Goal: Find specific page/section: Find specific page/section

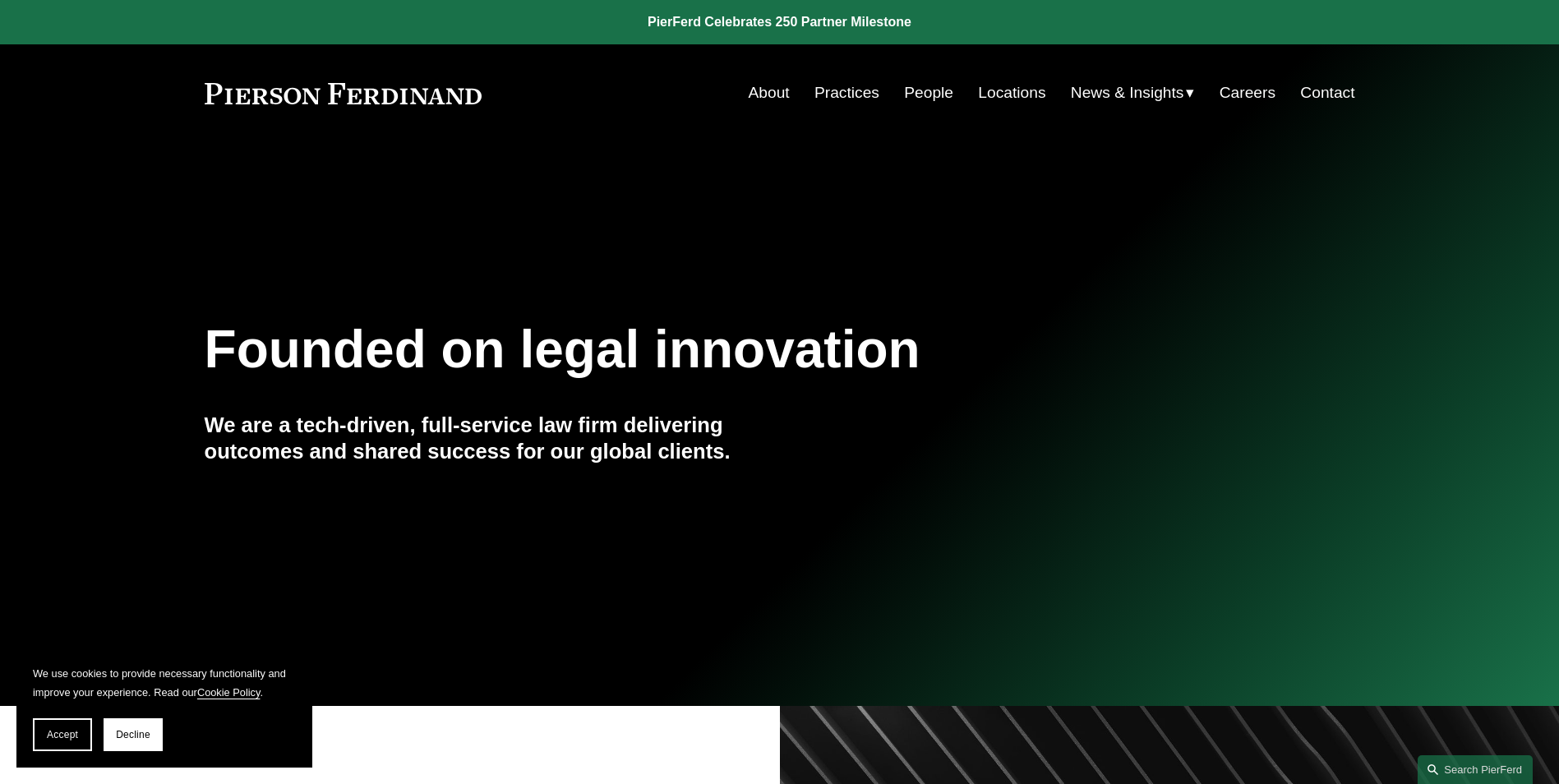
click at [1022, 97] on link "Locations" at bounding box center [1012, 93] width 67 height 31
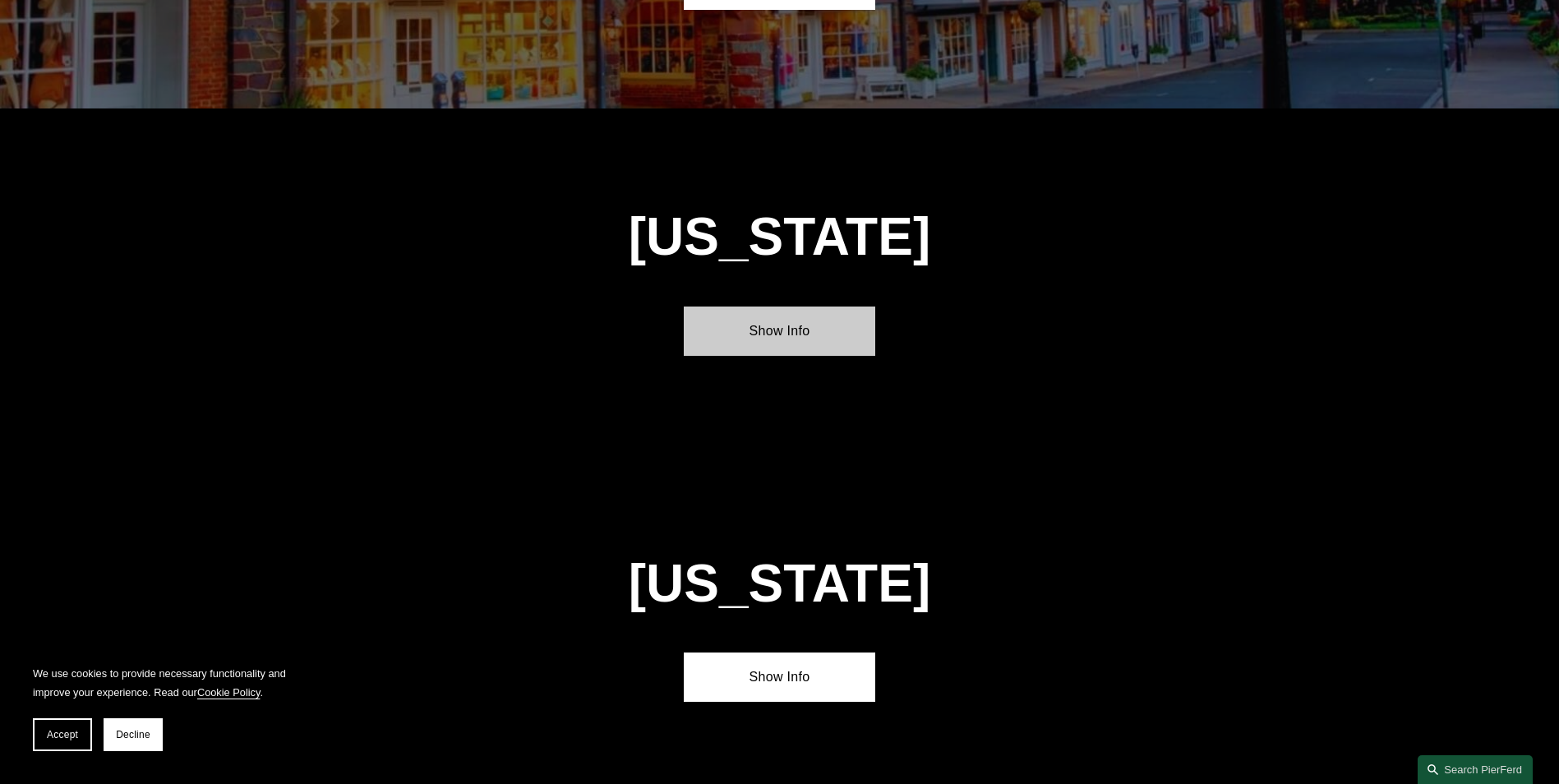
scroll to position [4272, 0]
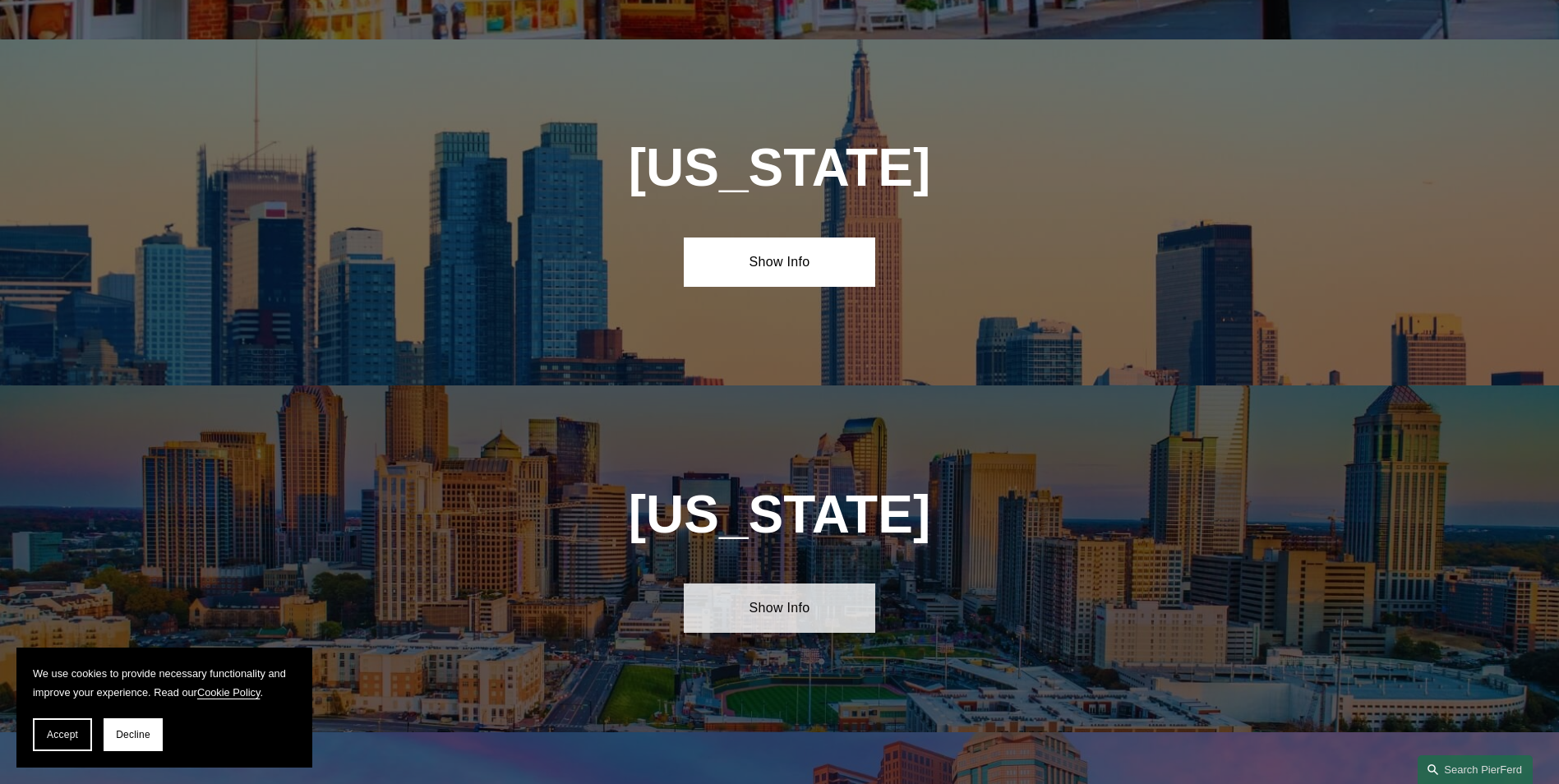
click at [775, 583] on link "Show Info" at bounding box center [780, 607] width 192 height 49
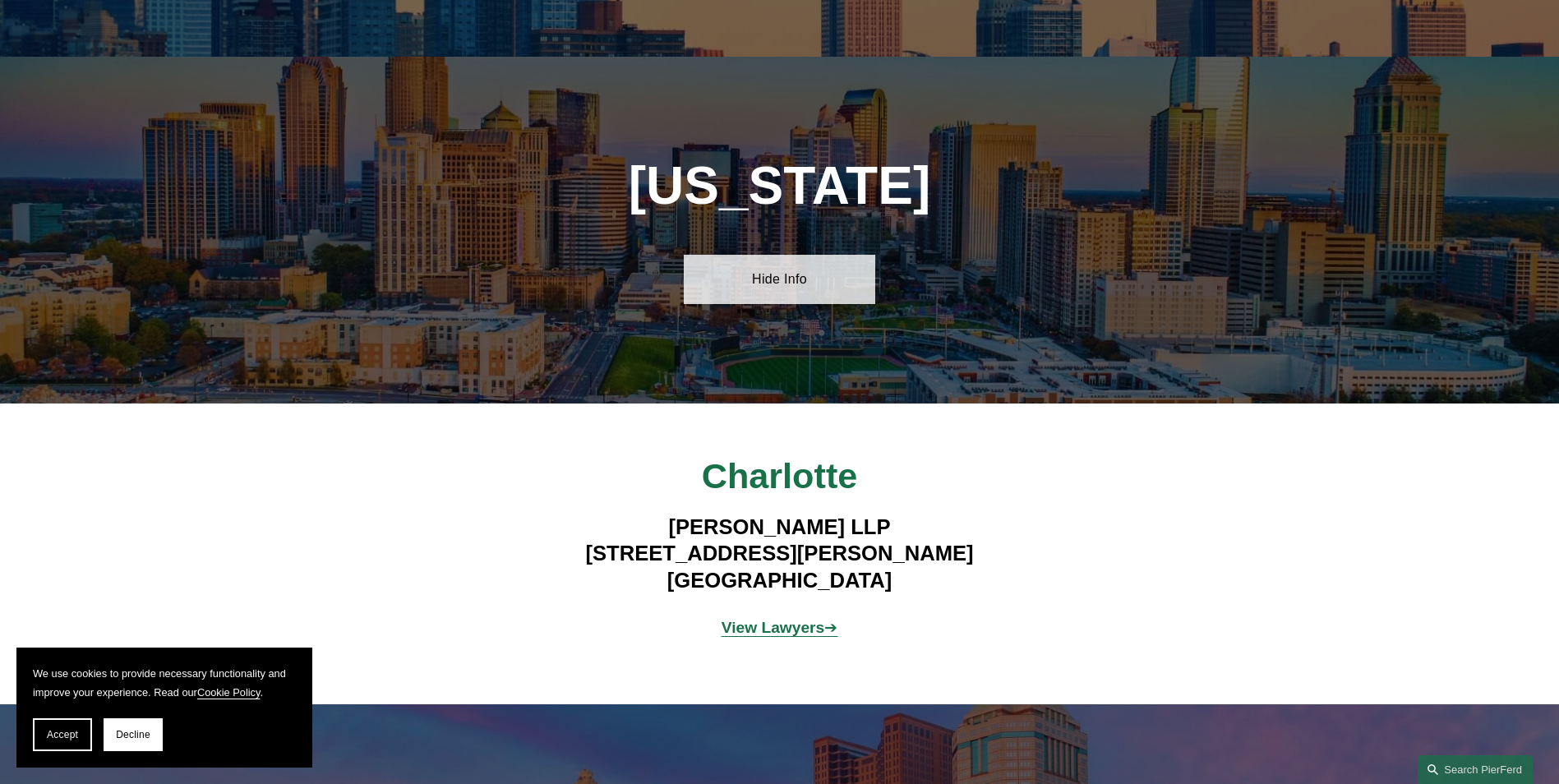
scroll to position [4682, 0]
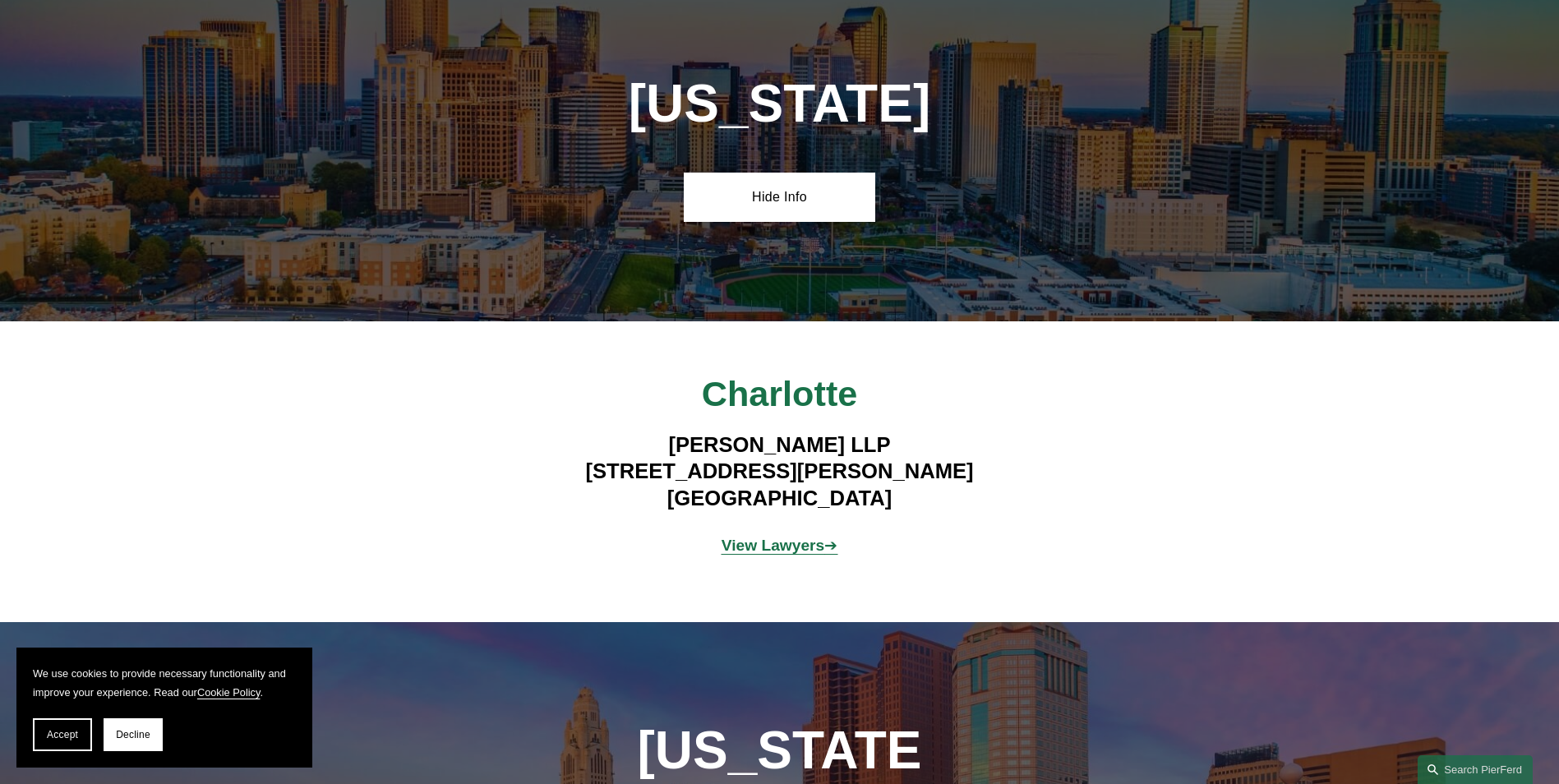
click at [779, 536] on strong "View Lawyers" at bounding box center [773, 544] width 104 height 17
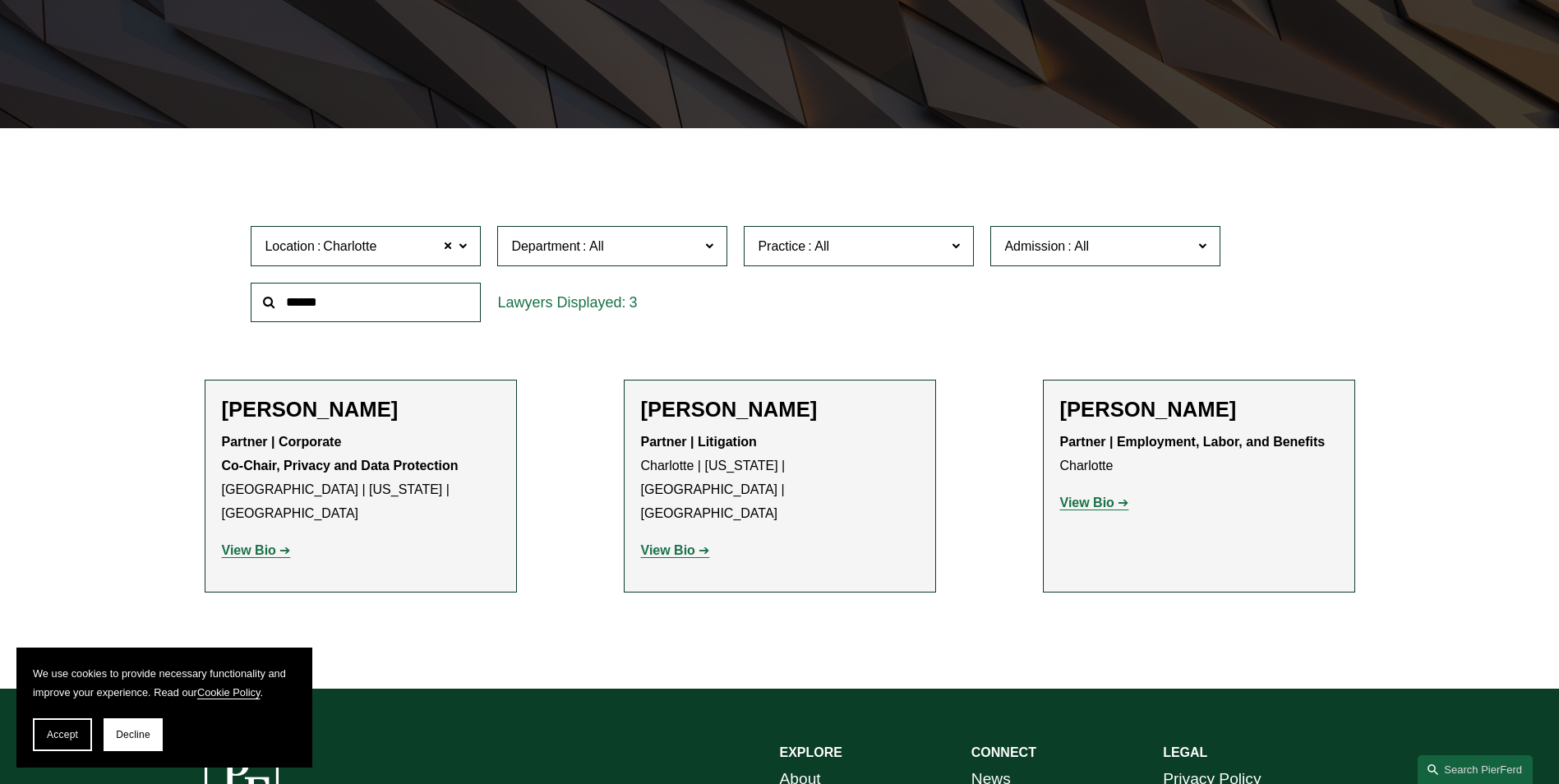
scroll to position [411, 0]
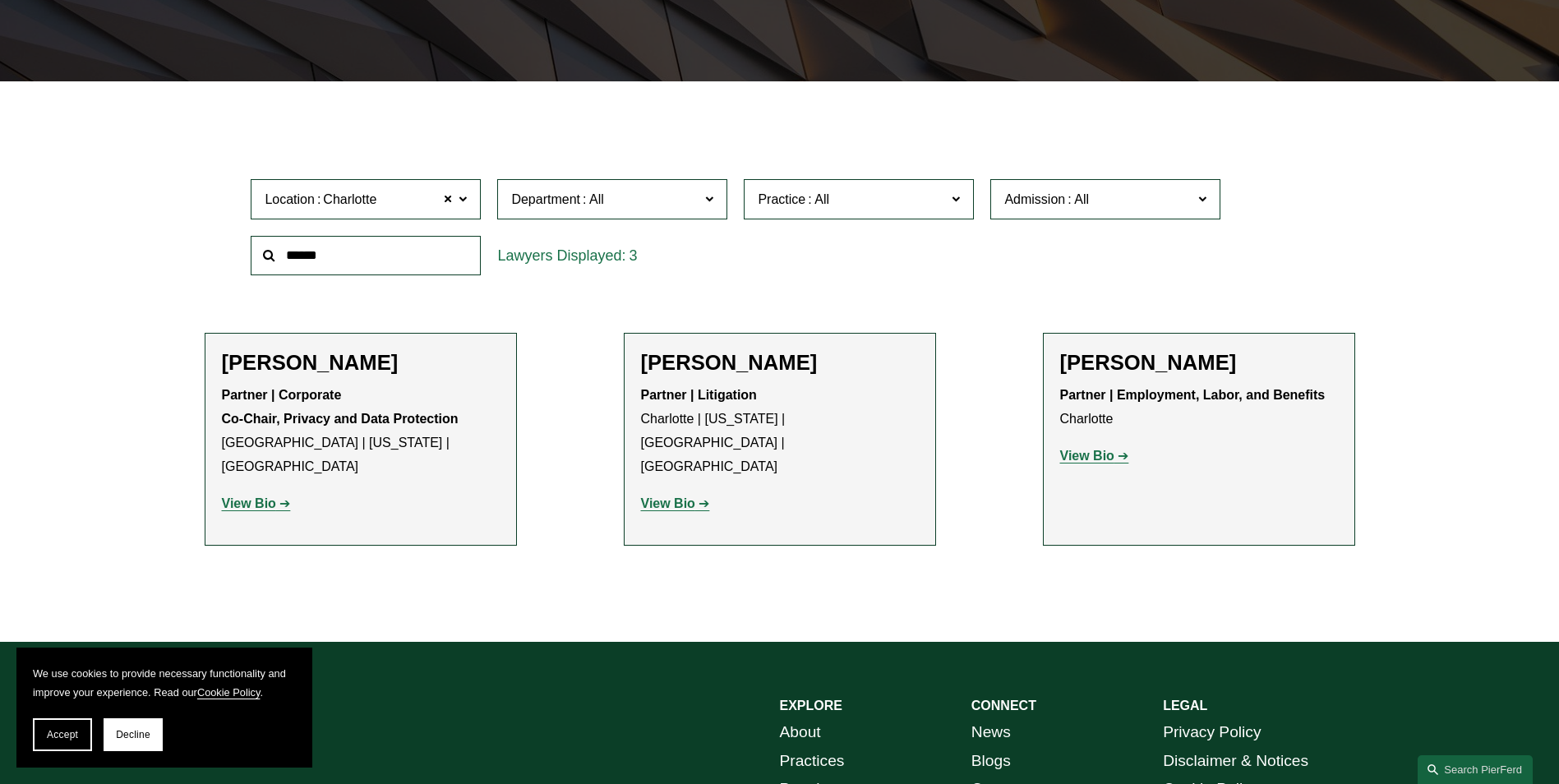
click at [459, 192] on span at bounding box center [463, 198] width 8 height 22
click at [447, 201] on span at bounding box center [448, 199] width 10 height 22
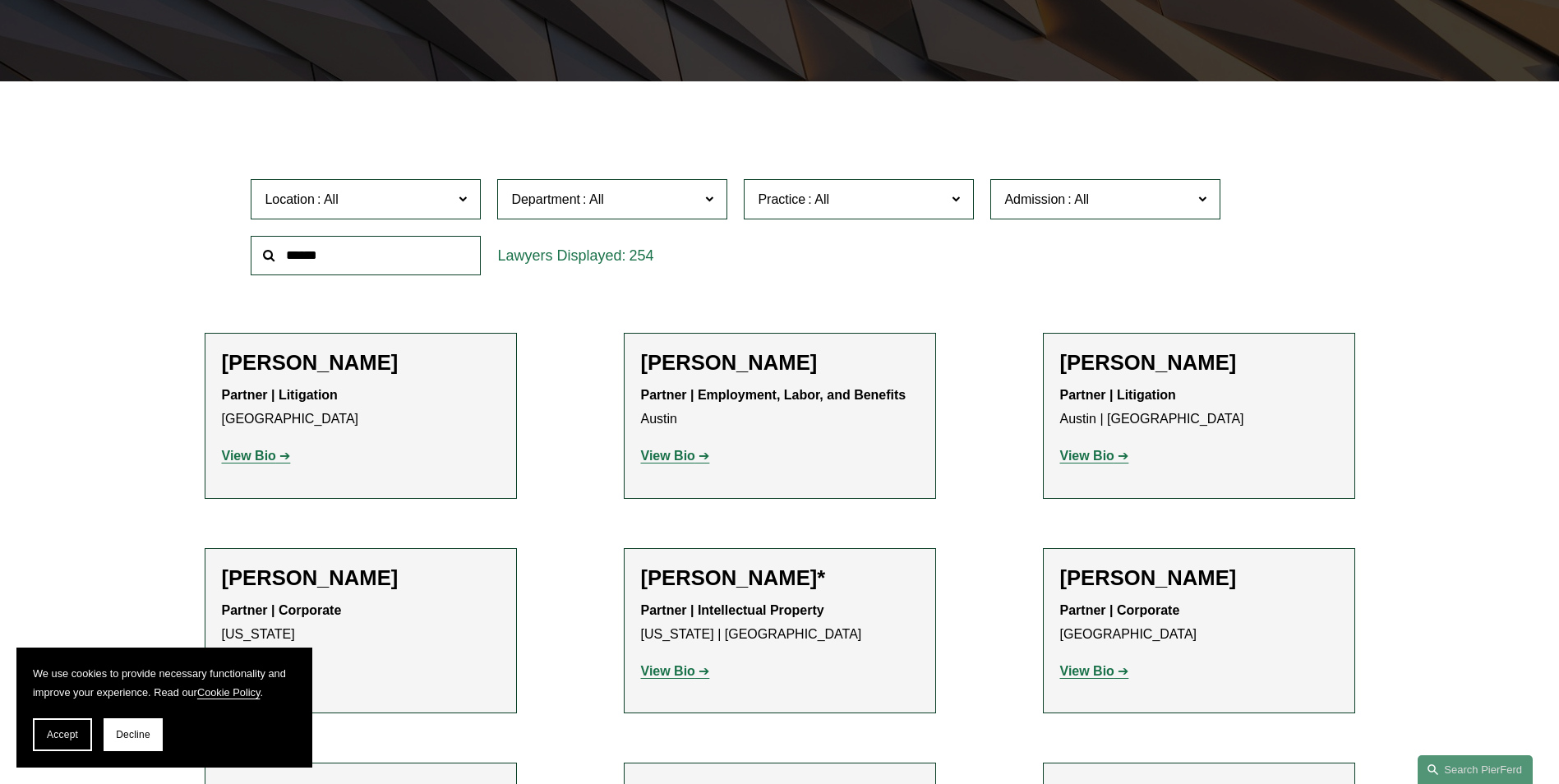
click at [447, 201] on span "Location" at bounding box center [358, 199] width 188 height 22
click at [0, 0] on link "[GEOGRAPHIC_DATA]" at bounding box center [0, 0] width 0 height 0
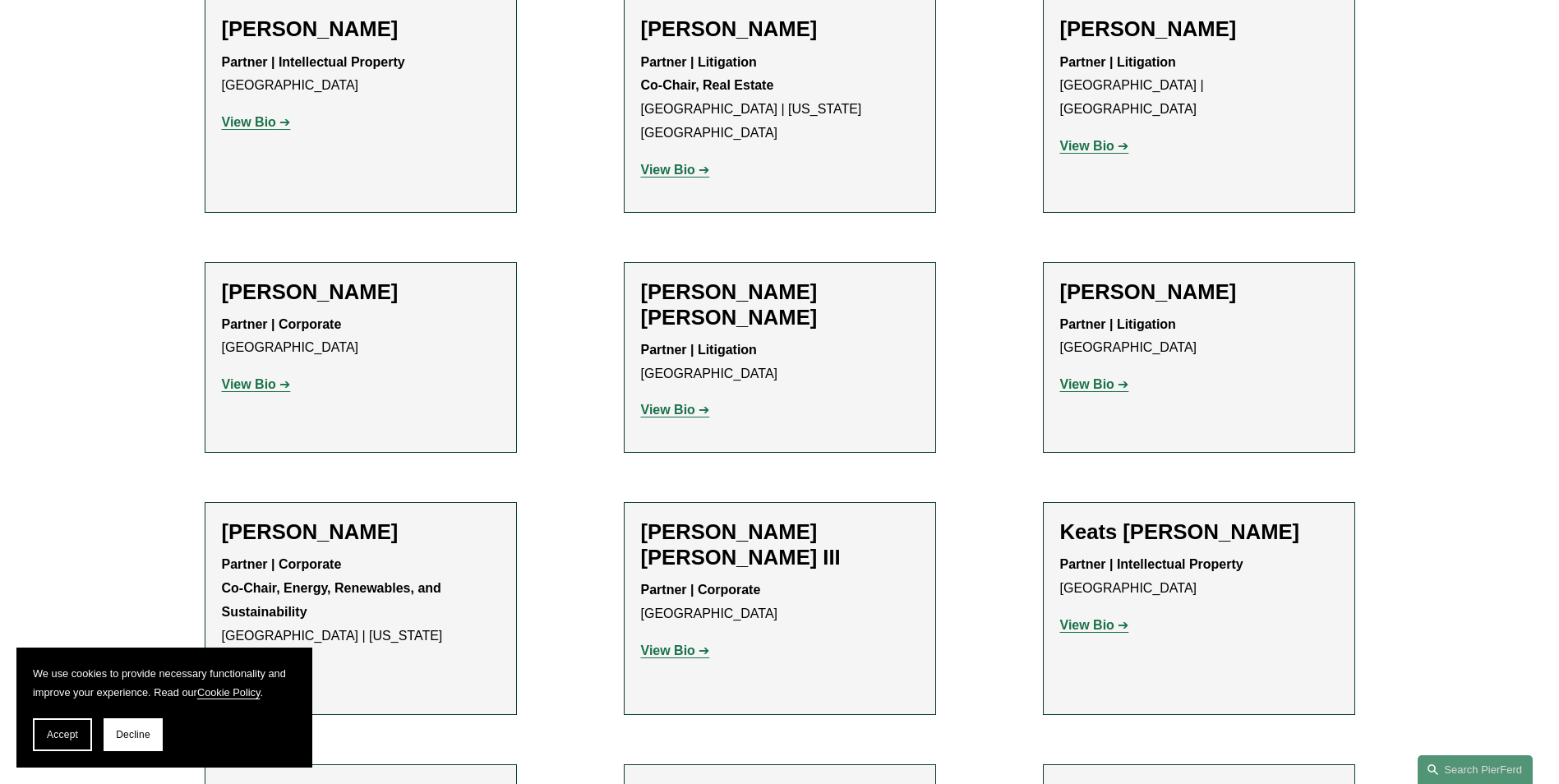
scroll to position [1725, 0]
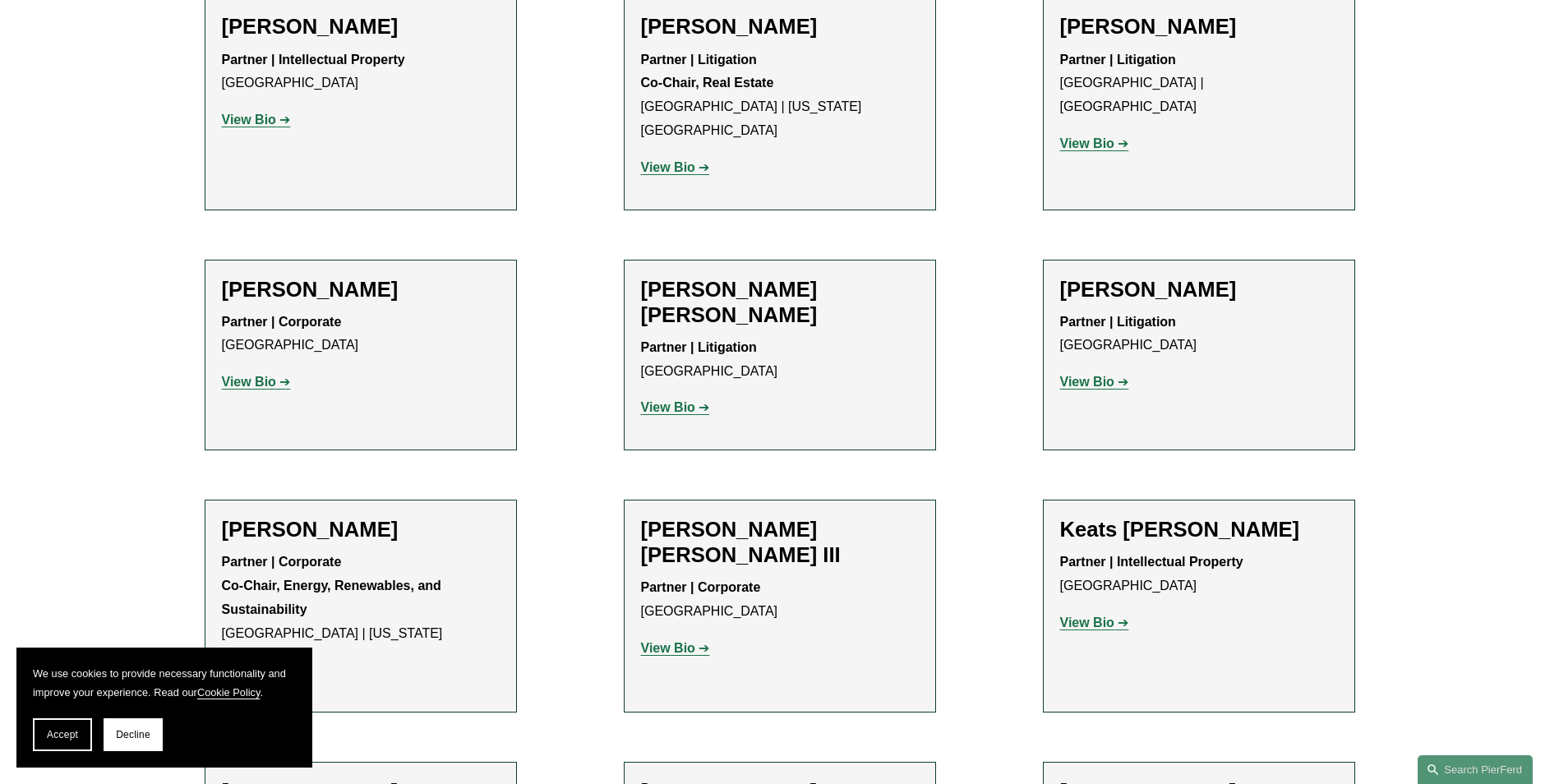
click at [1087, 375] on strong "View Bio" at bounding box center [1087, 381] width 54 height 14
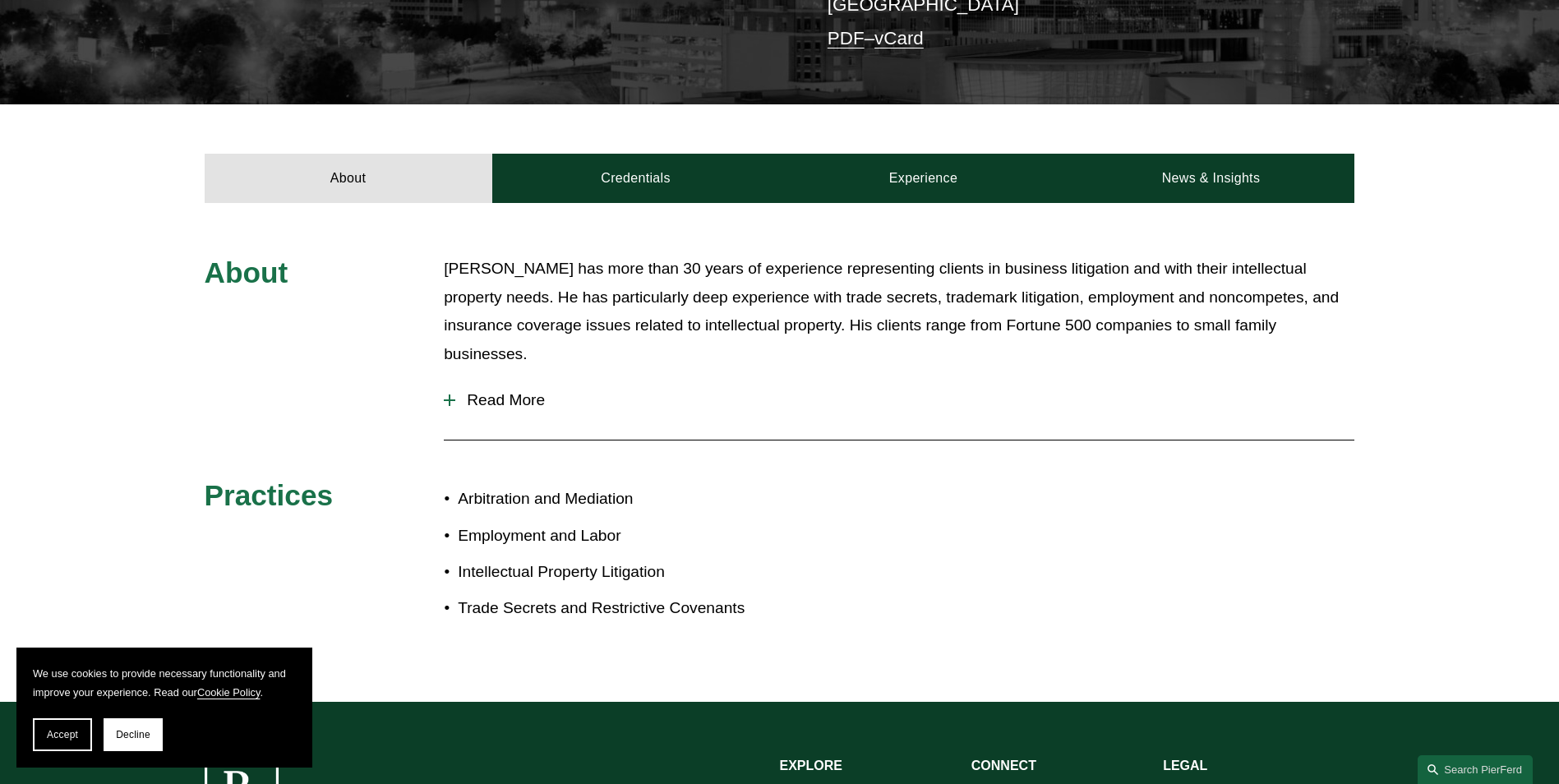
scroll to position [575, 0]
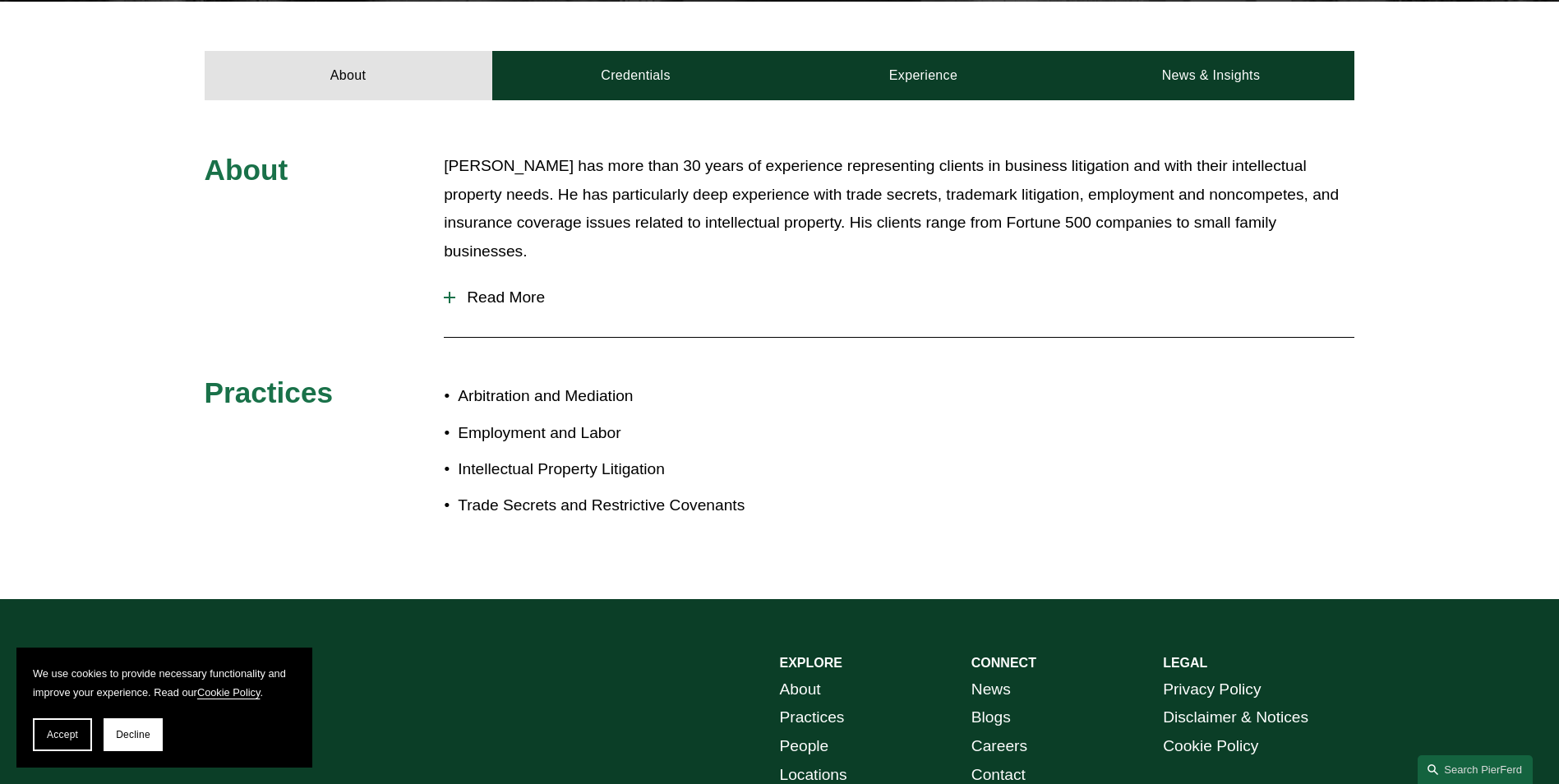
click at [454, 297] on div at bounding box center [449, 298] width 12 height 2
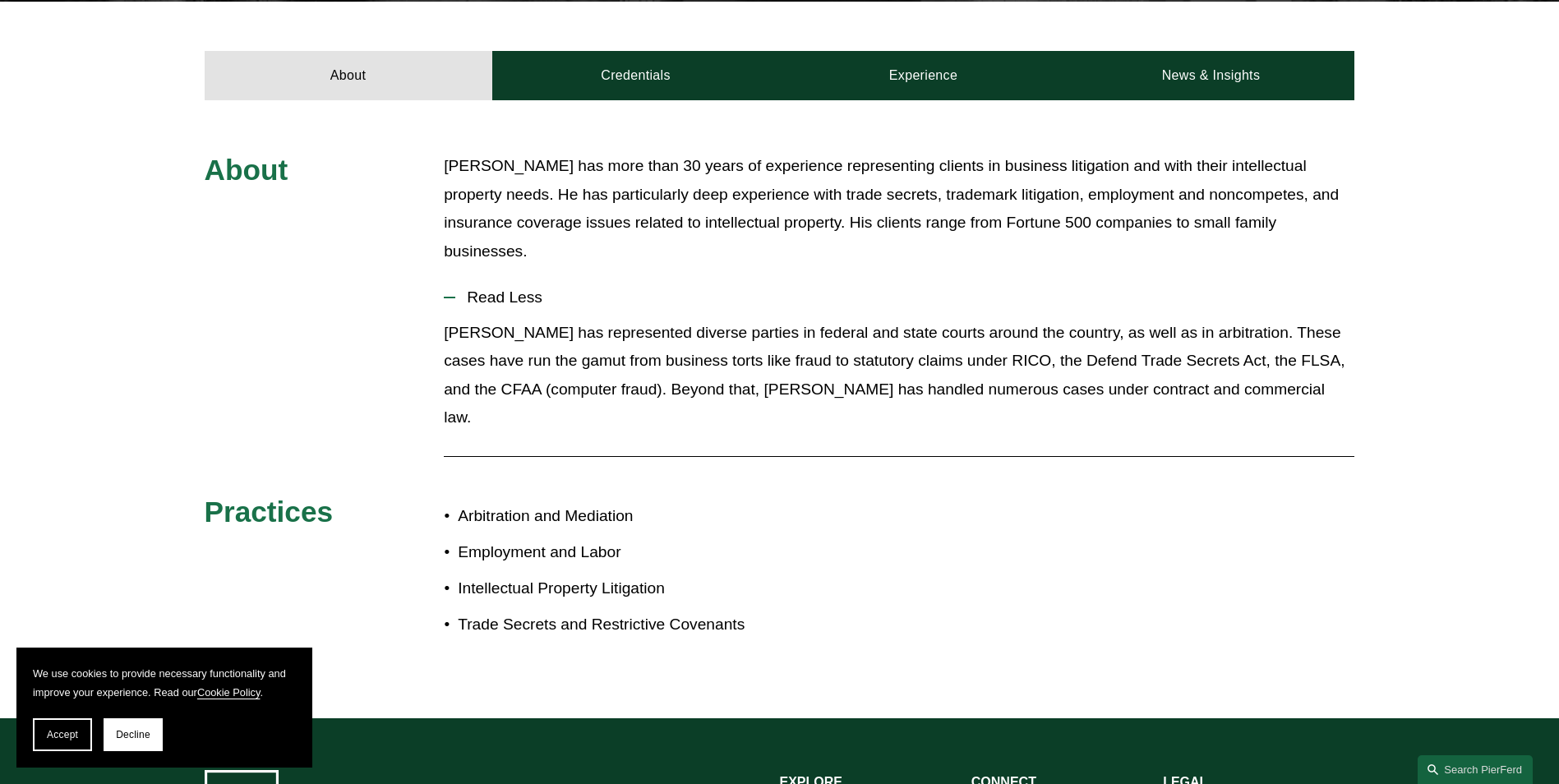
click at [454, 292] on div at bounding box center [449, 298] width 12 height 12
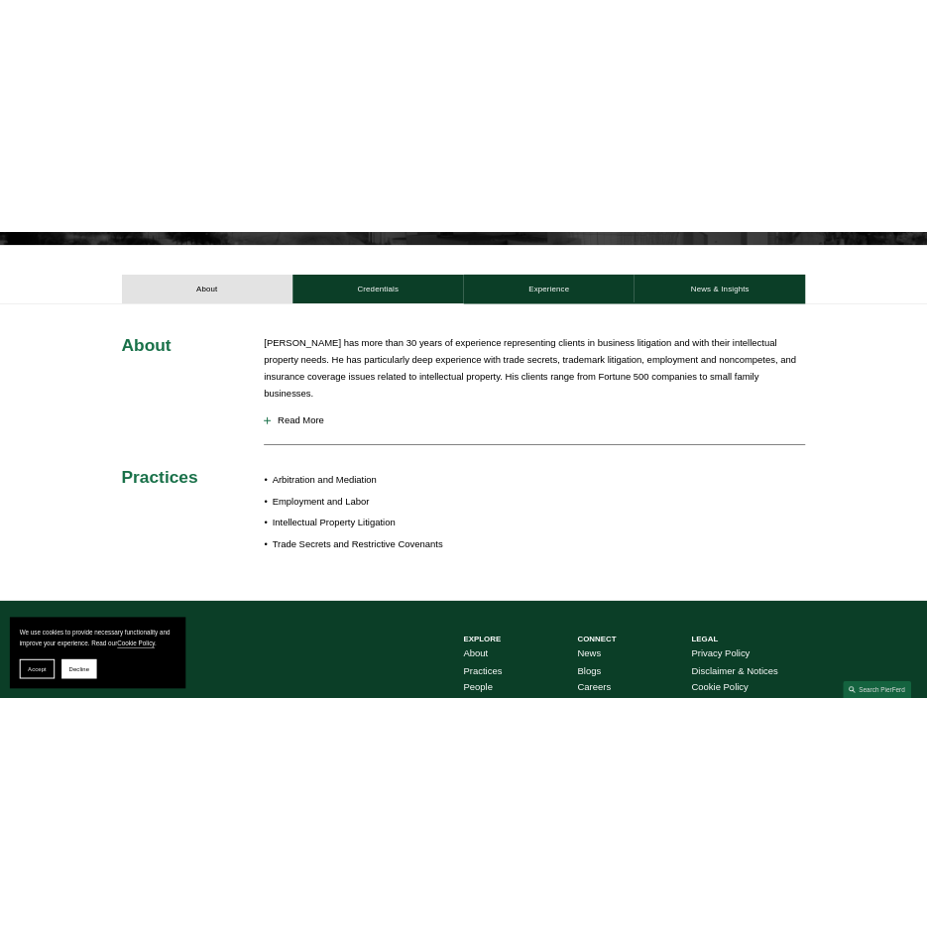
scroll to position [615, 0]
